Goal: Find specific page/section: Find specific page/section

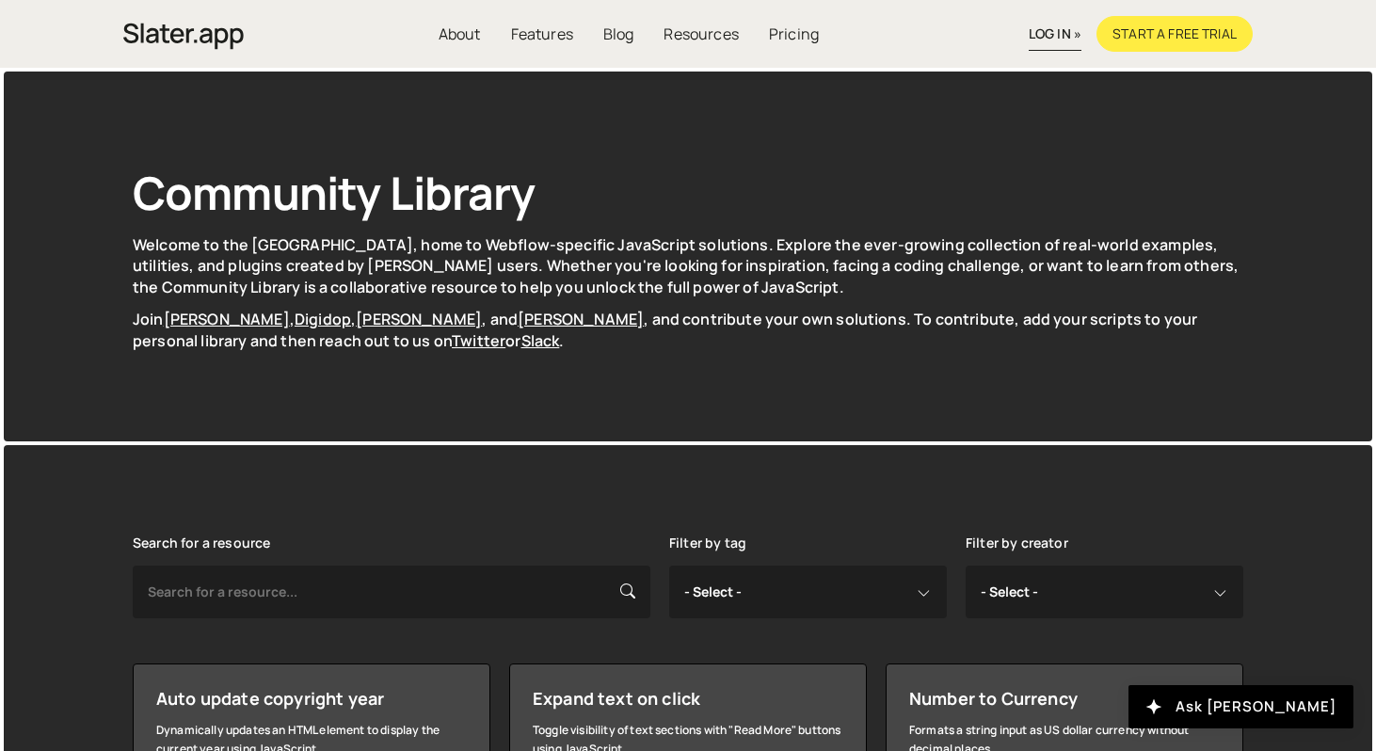
scroll to position [9, 0]
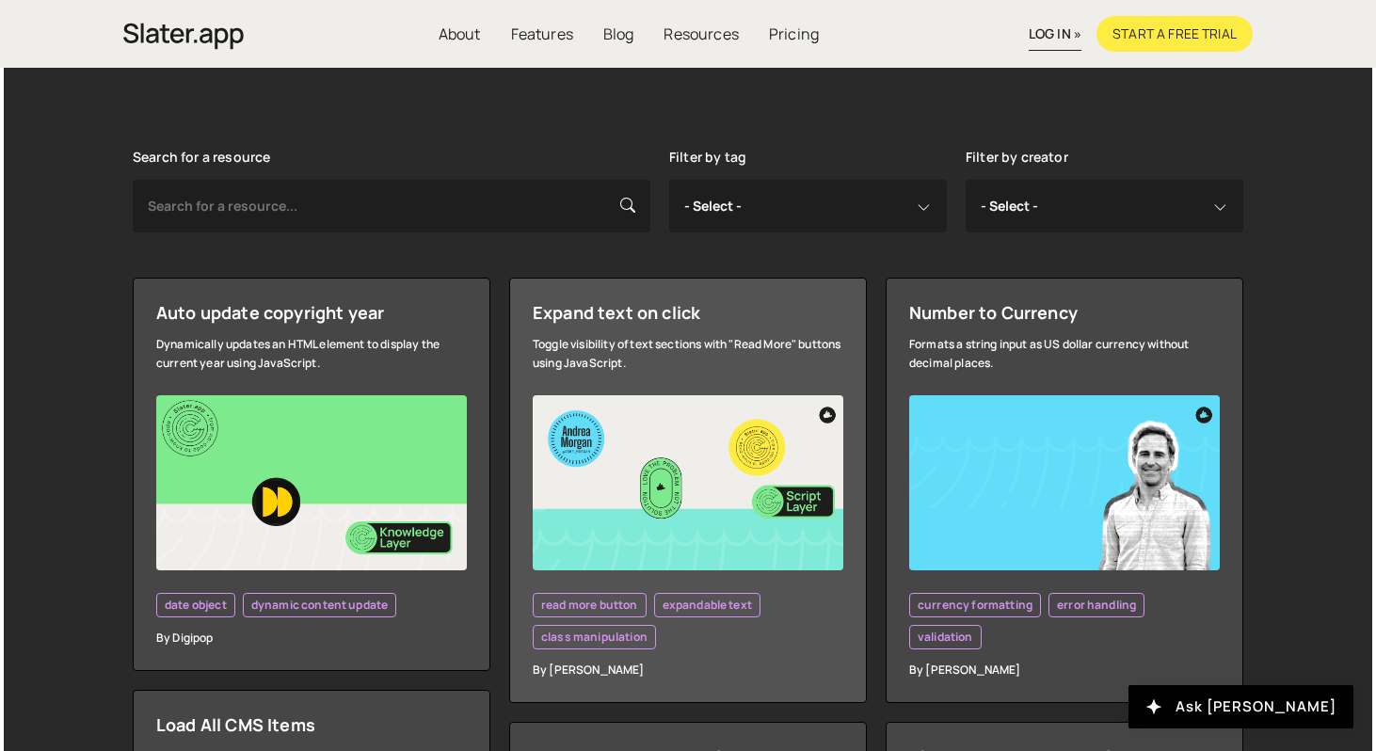
scroll to position [385, 0]
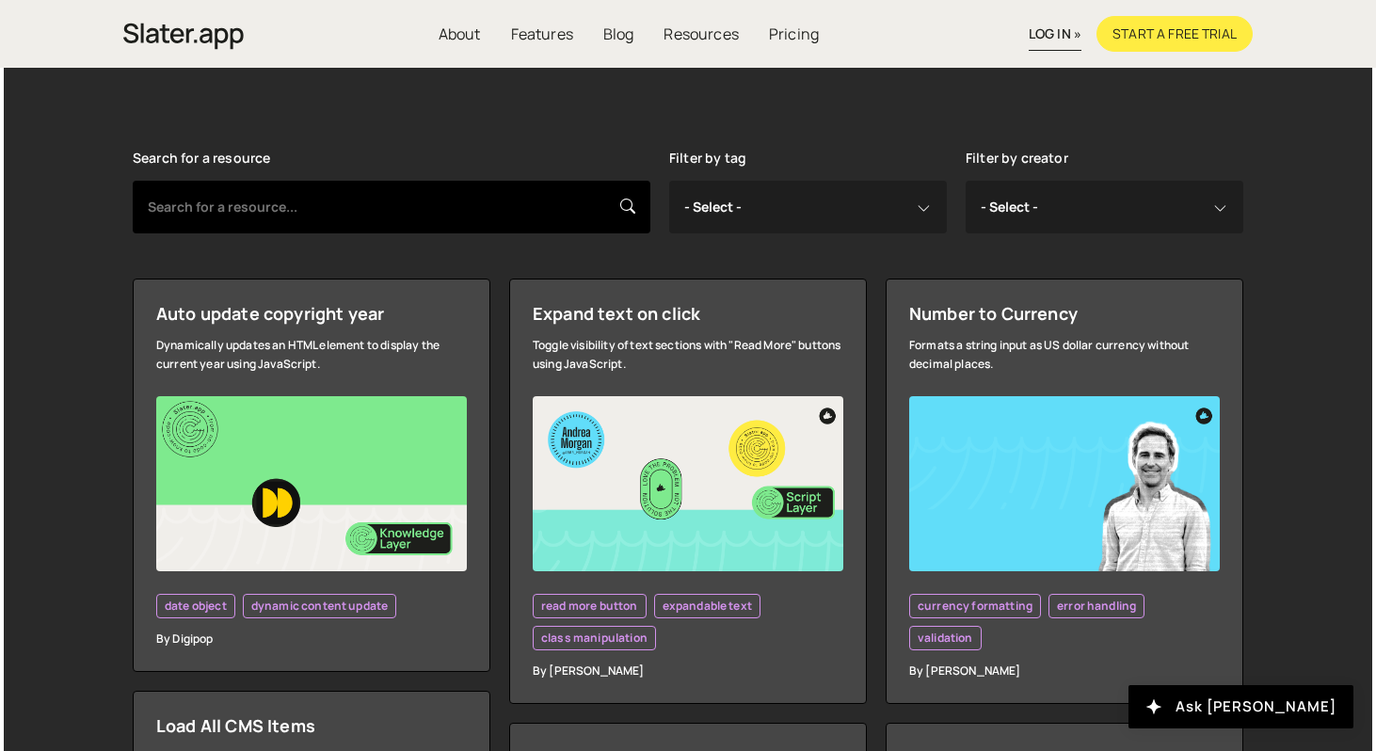
click at [553, 198] on input "text" at bounding box center [392, 207] width 518 height 53
type input "wiggle"
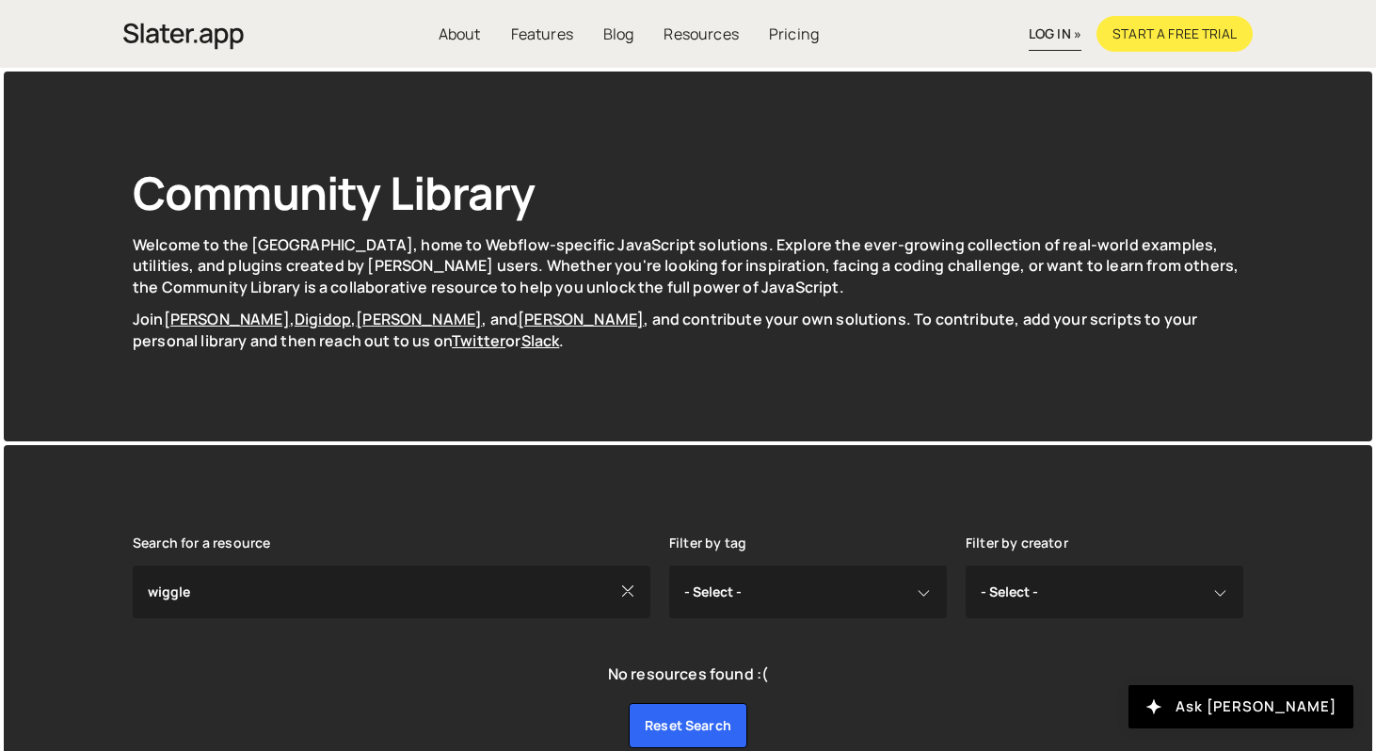
scroll to position [92, 0]
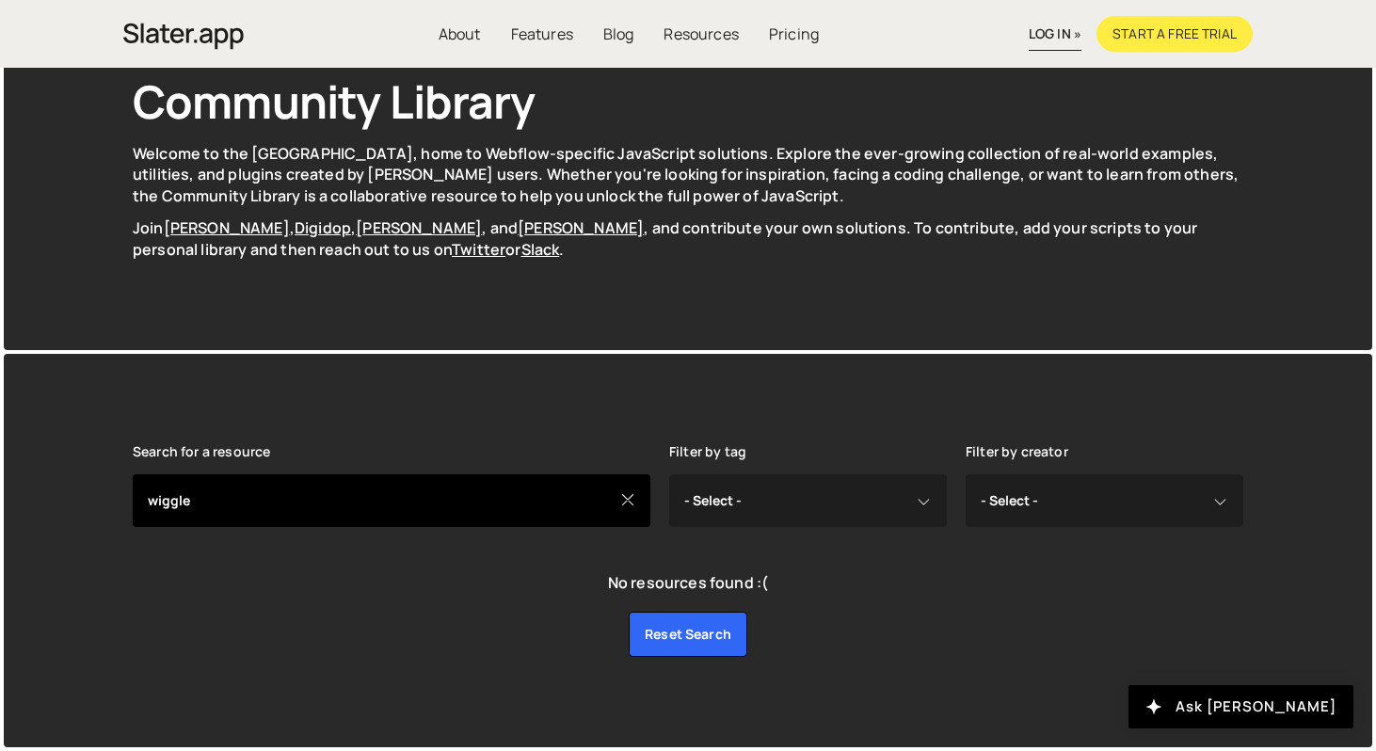
click at [571, 493] on input "wiggle" at bounding box center [392, 500] width 518 height 53
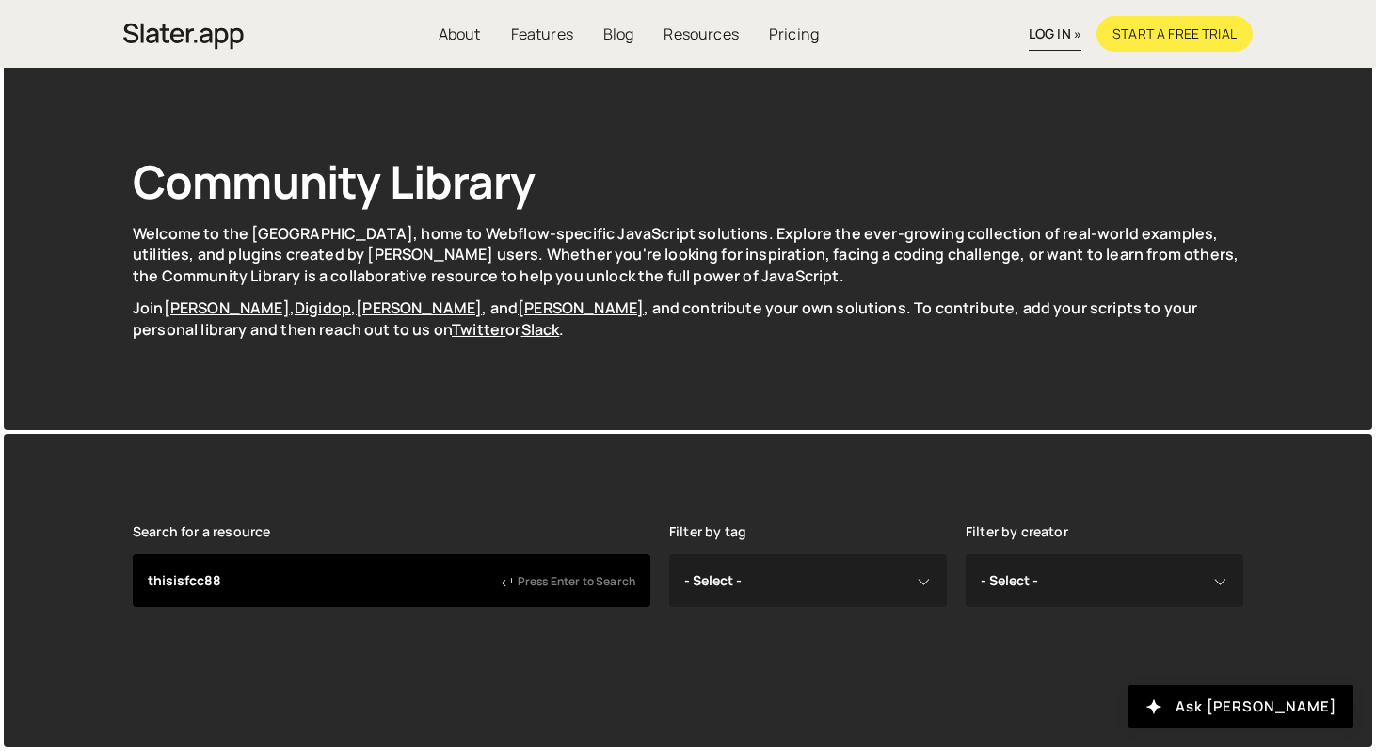
type input "thisisfcc88"
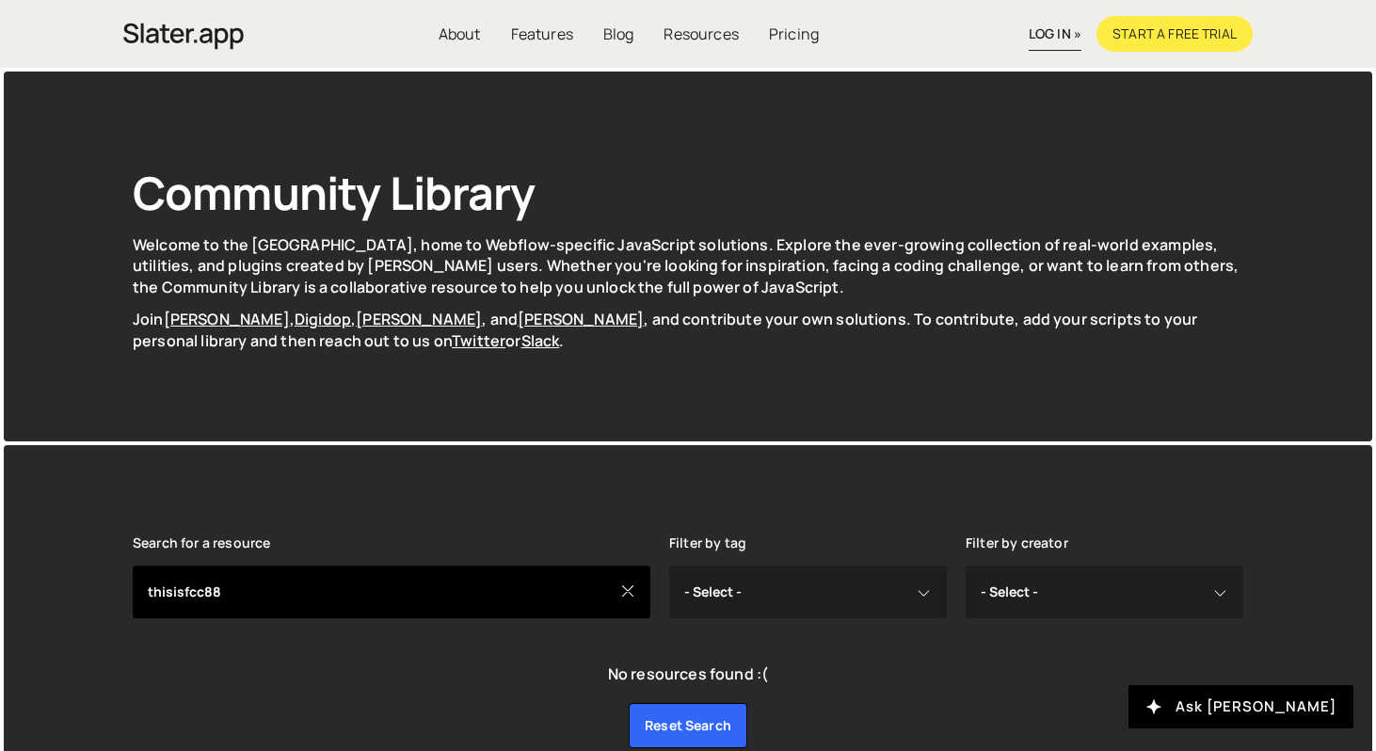
click at [204, 593] on input "thisisfcc88" at bounding box center [392, 592] width 518 height 53
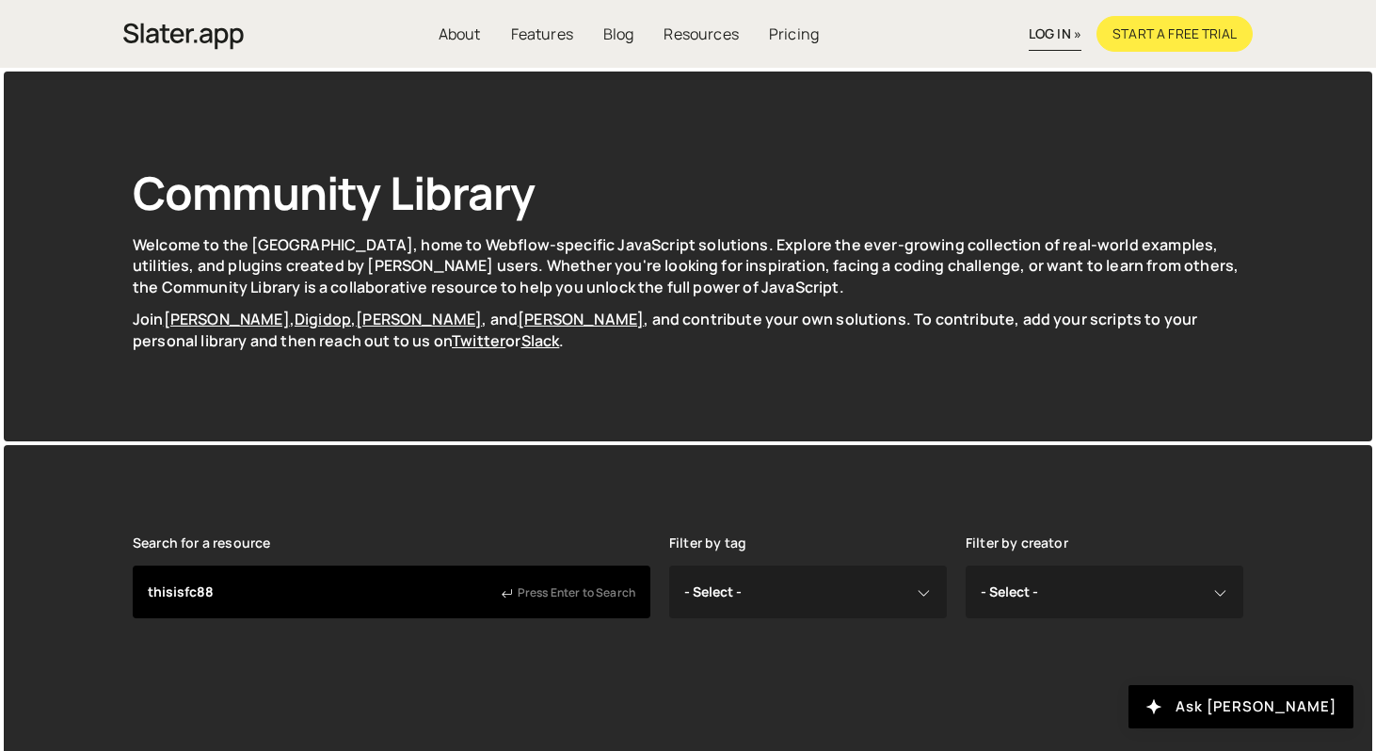
type input "thisisfc88"
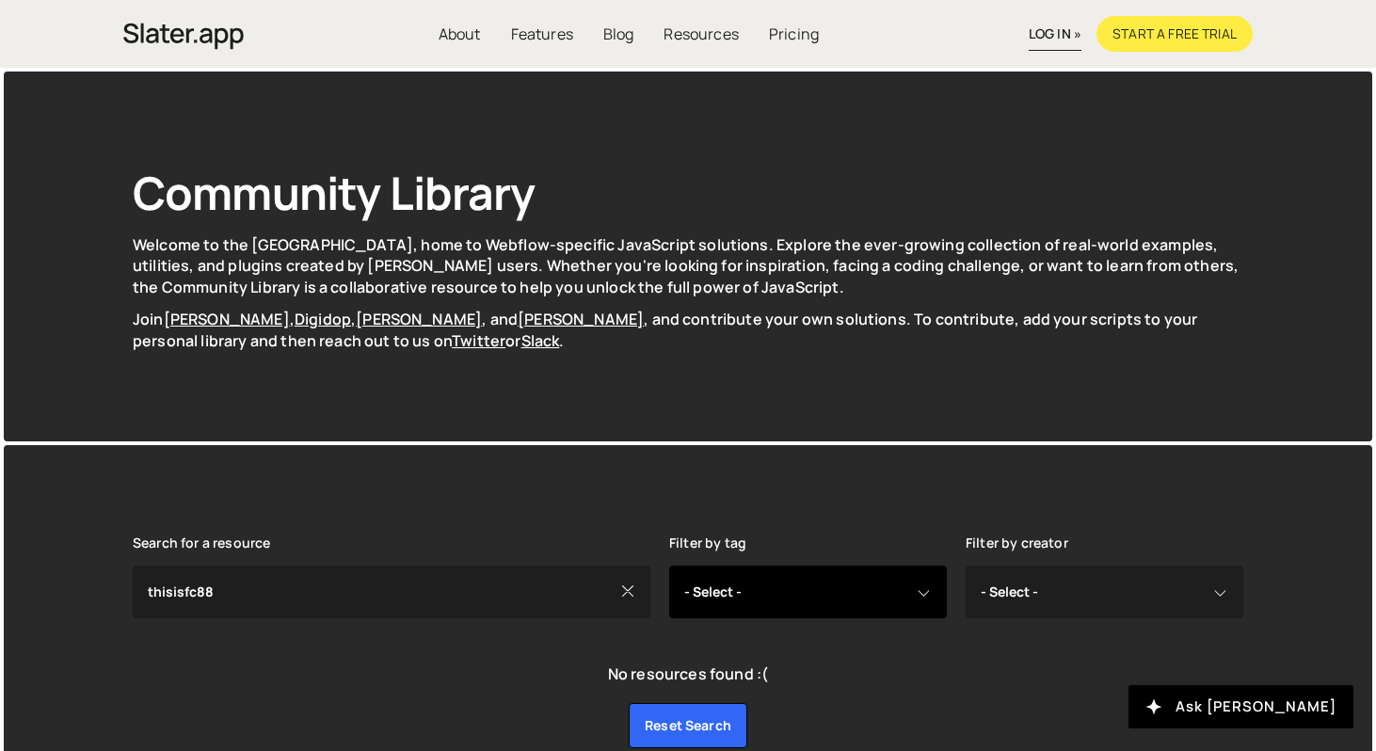
click at [795, 594] on select "- Select - all resources ::selection api american flag animation array filterin…" at bounding box center [808, 592] width 278 height 53
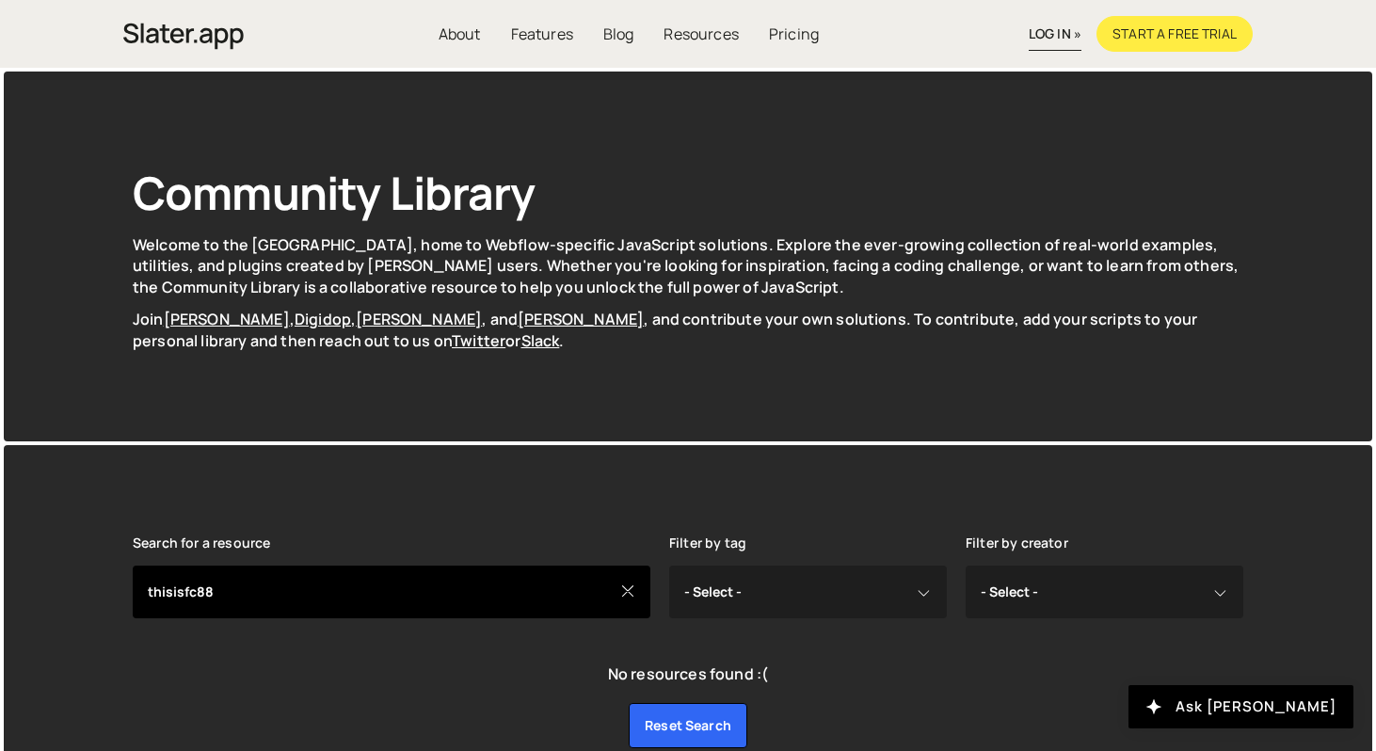
click at [553, 599] on input "thisisfc88" at bounding box center [392, 592] width 518 height 53
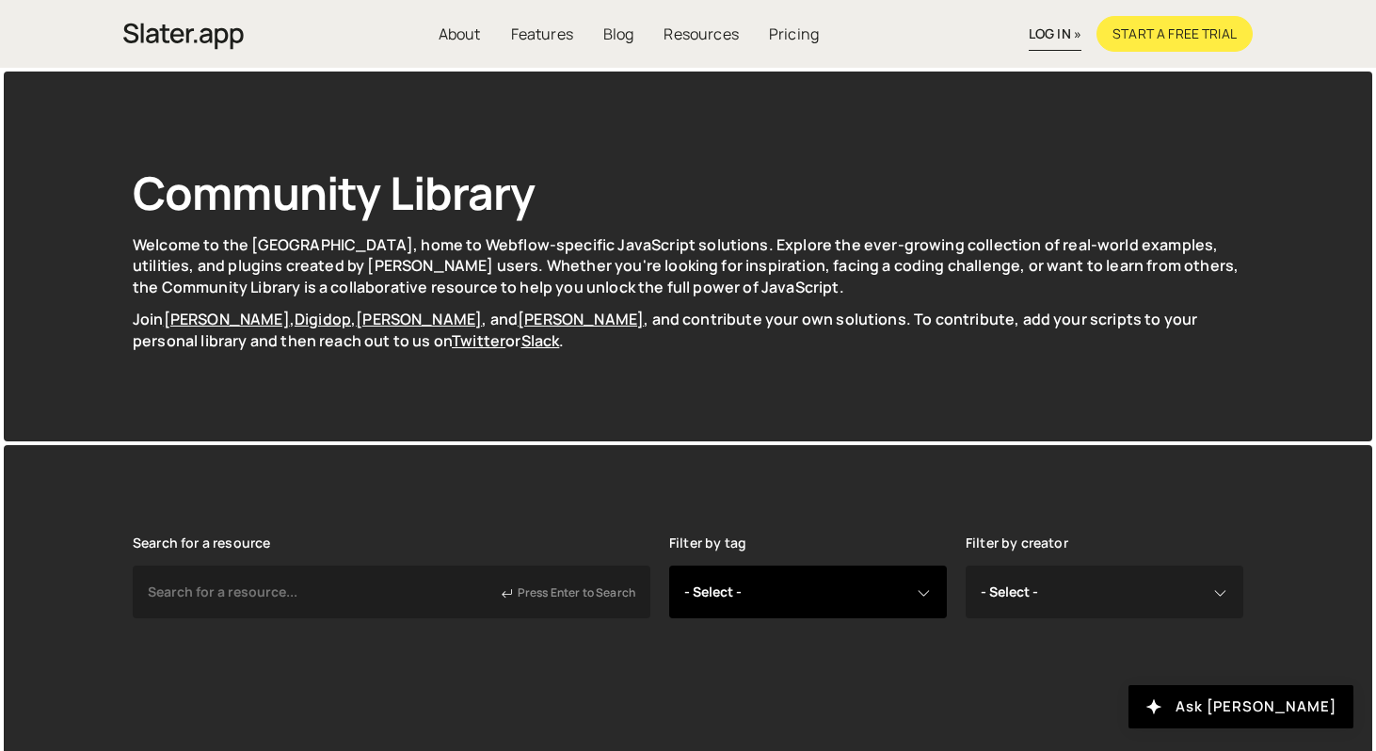
click at [780, 569] on select "- Select - all resources ::selection api american flag animation array filterin…" at bounding box center [808, 592] width 278 height 53
select select "animation"
click at [669, 566] on select "- Select - all resources ::selection api american flag animation array filterin…" at bounding box center [808, 592] width 278 height 53
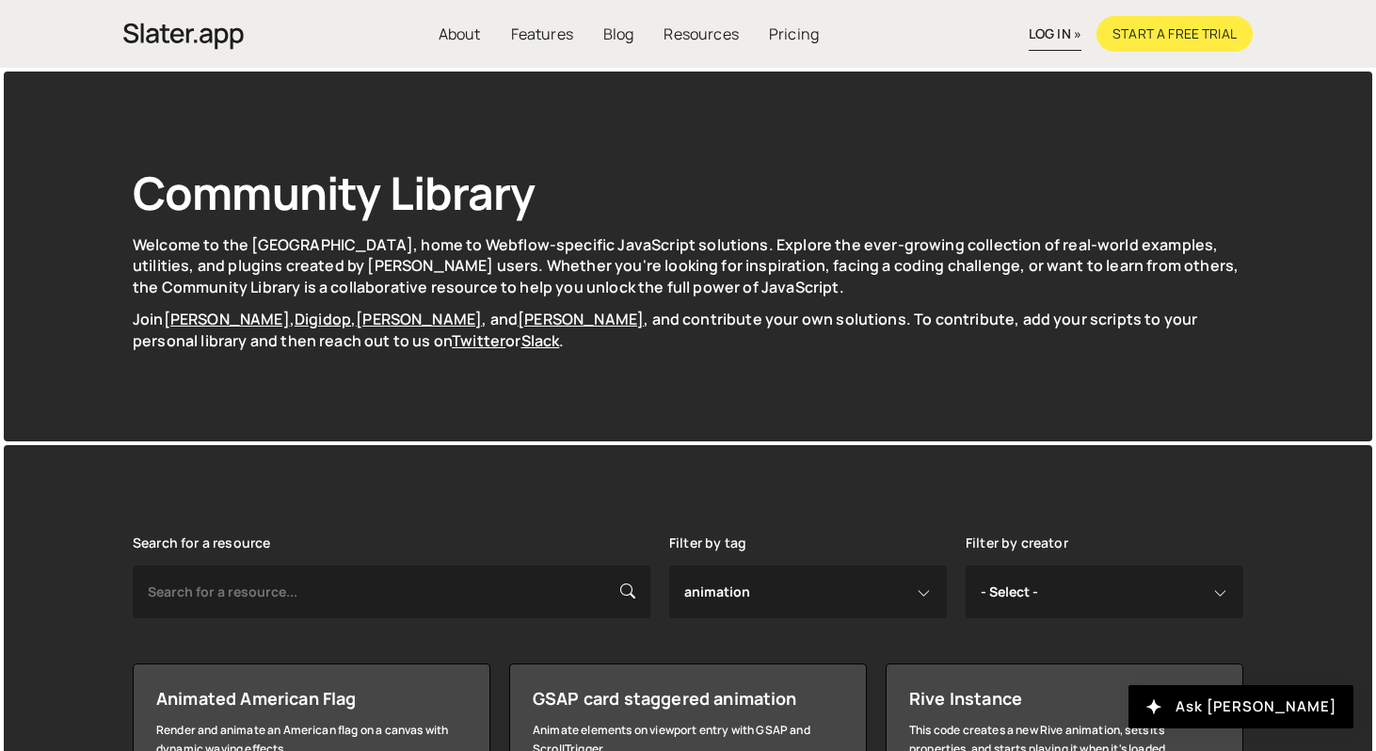
select select "animation"
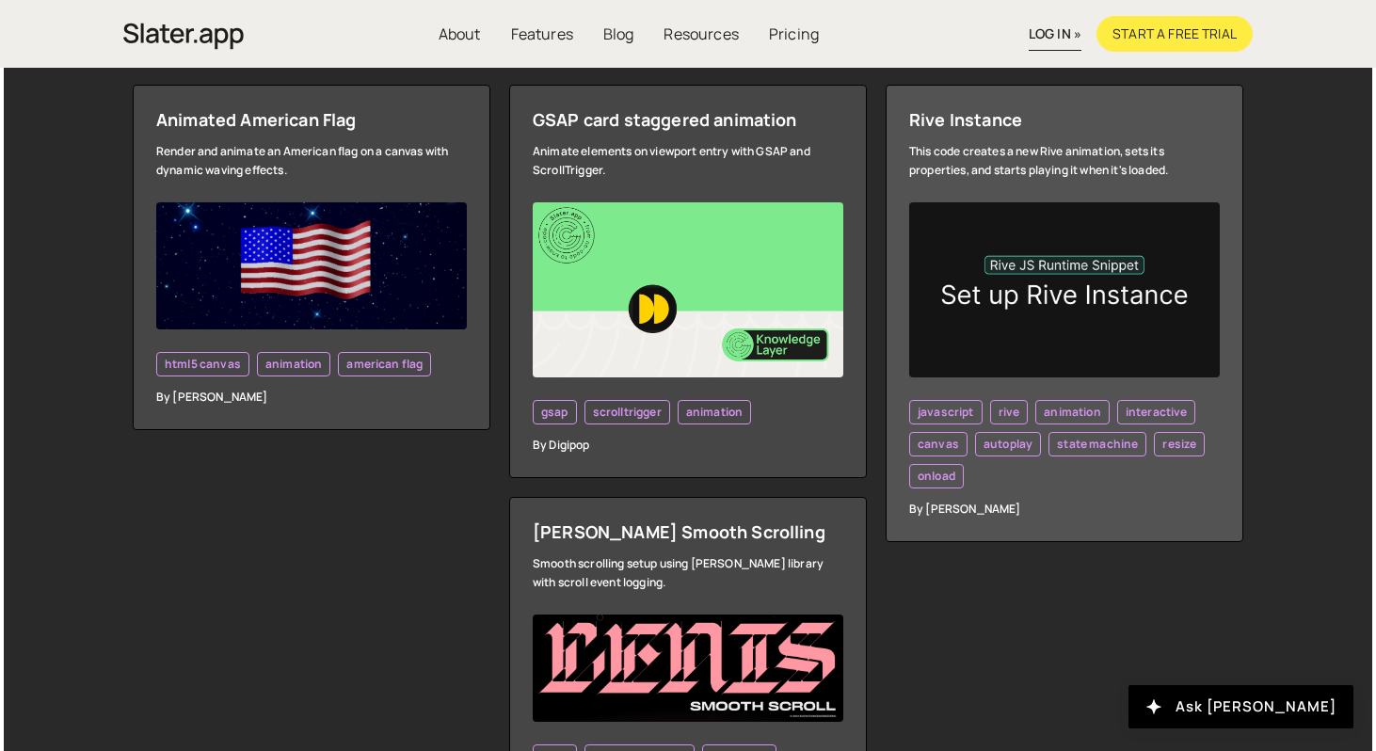
scroll to position [553, 0]
